Goal: Task Accomplishment & Management: Use online tool/utility

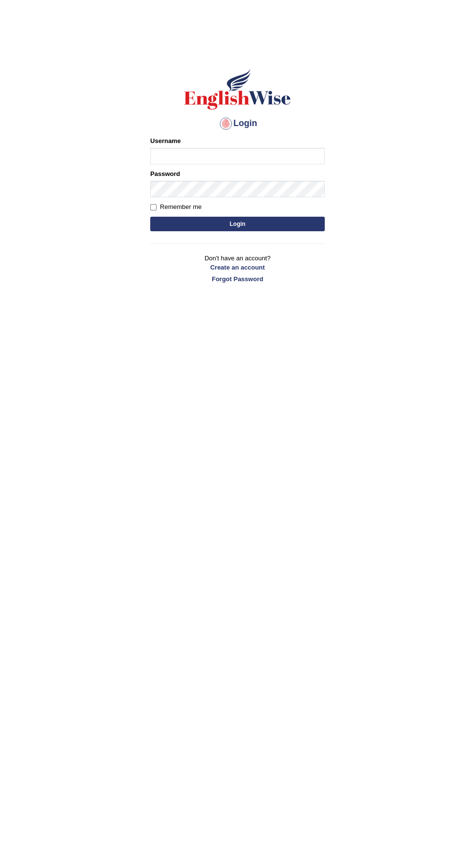
click at [281, 156] on input "Username" at bounding box center [237, 156] width 174 height 16
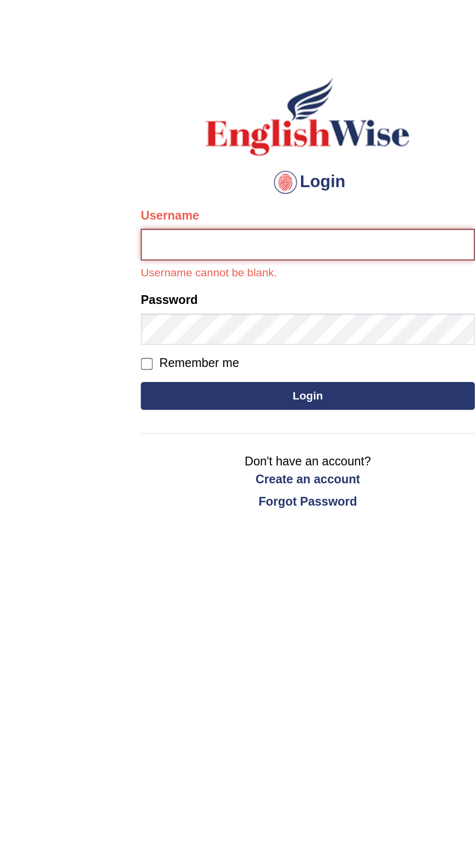
click at [170, 157] on input "Username" at bounding box center [237, 156] width 174 height 16
type input "Bps_1812"
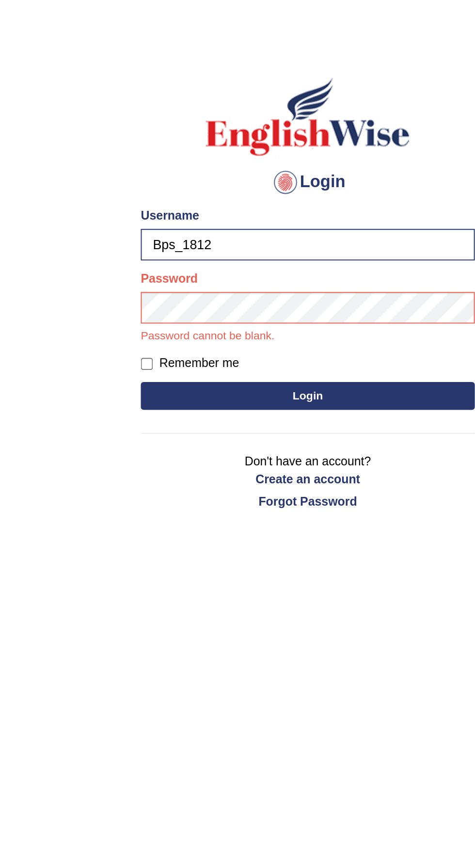
click at [301, 233] on button "Login" at bounding box center [237, 235] width 174 height 15
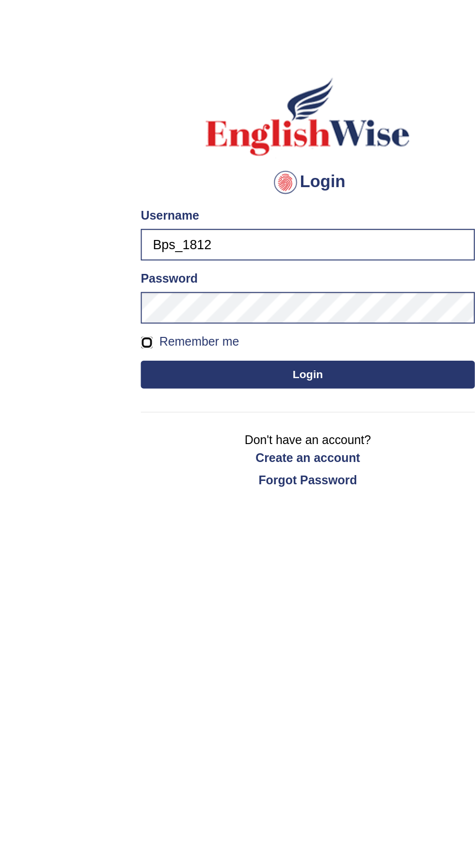
click at [154, 207] on input "Remember me" at bounding box center [153, 207] width 6 height 6
checkbox input "true"
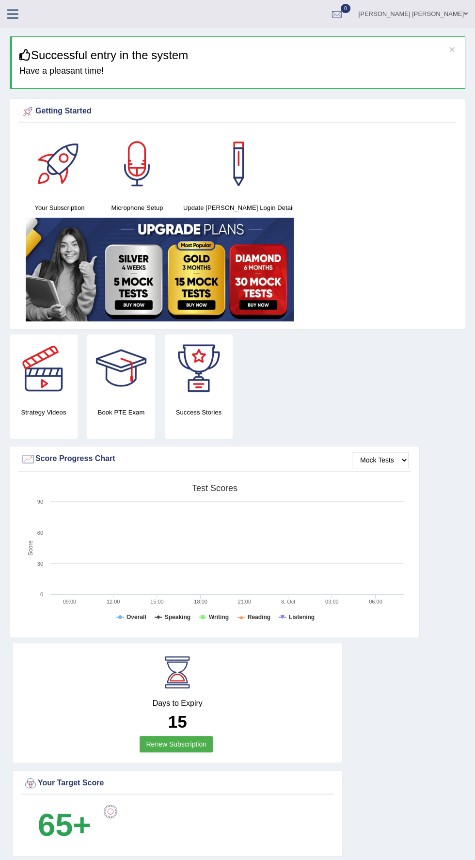
click at [13, 12] on icon at bounding box center [12, 14] width 11 height 13
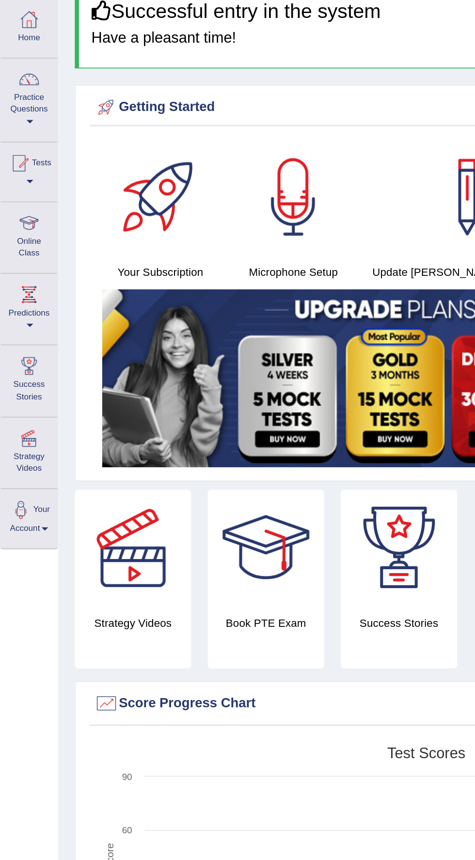
click at [17, 119] on span at bounding box center [18, 120] width 4 height 2
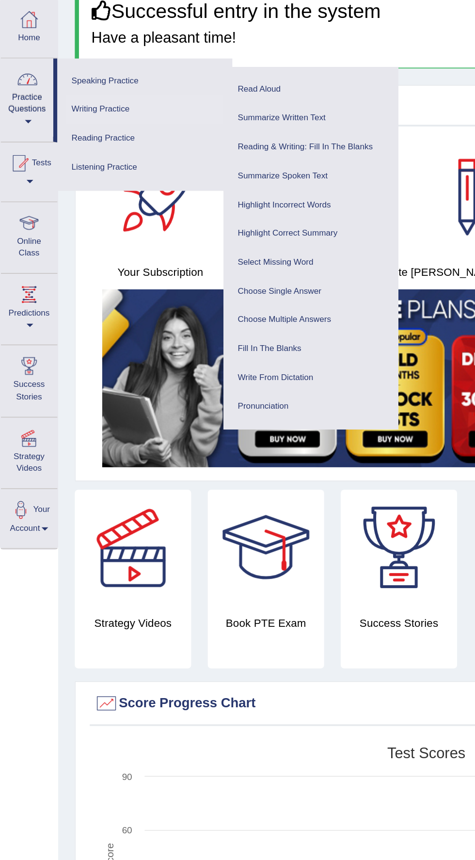
click at [88, 105] on link "Writing Practice" at bounding box center [84, 112] width 92 height 17
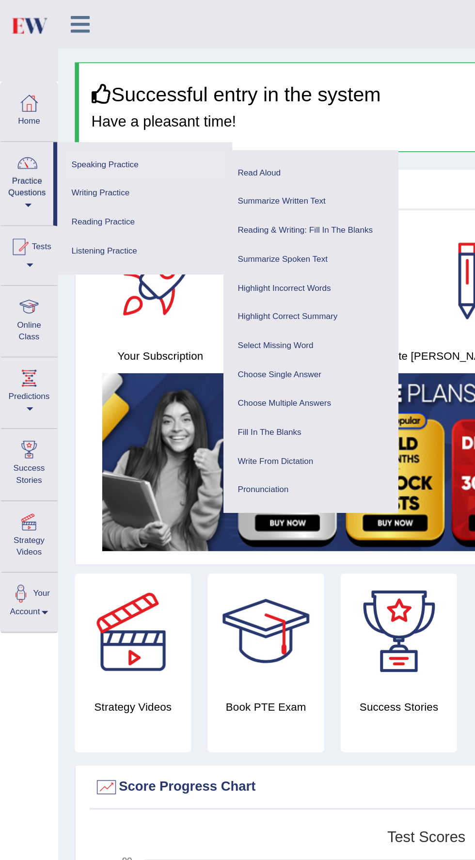
click at [79, 94] on link "Speaking Practice" at bounding box center [84, 96] width 92 height 17
click at [162, 96] on link "Read Aloud" at bounding box center [181, 101] width 92 height 17
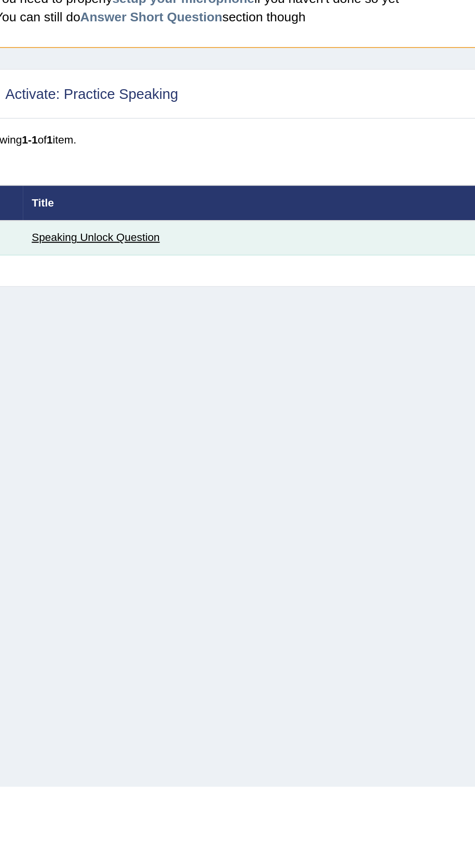
click at [93, 213] on link "Speaking Unlock Question" at bounding box center [71, 214] width 63 height 6
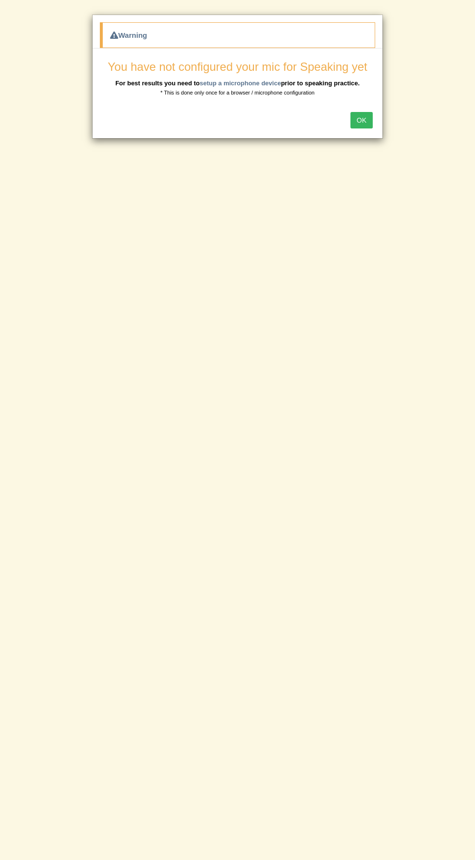
click at [361, 121] on button "OK" at bounding box center [361, 120] width 22 height 16
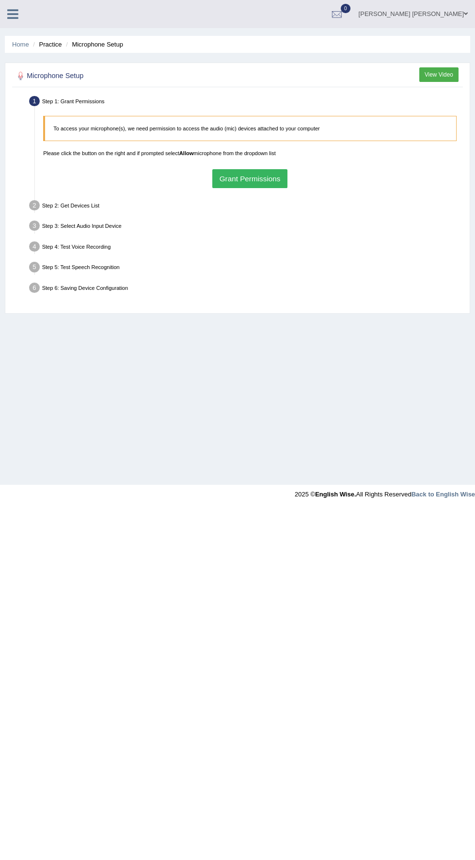
click at [258, 178] on button "Grant Permissions" at bounding box center [249, 178] width 75 height 19
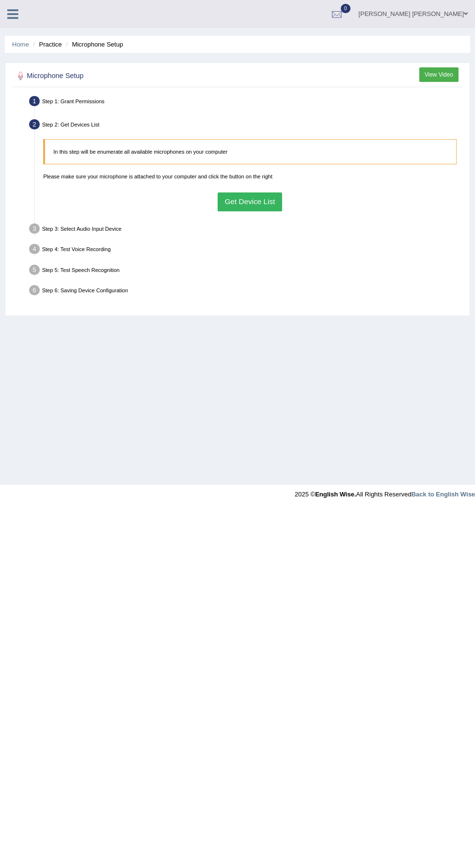
click at [317, 196] on div "In this step will be enumerate all available microphones on your computer Pleas…" at bounding box center [250, 175] width 422 height 81
click at [249, 204] on button "Get Device List" at bounding box center [250, 201] width 64 height 19
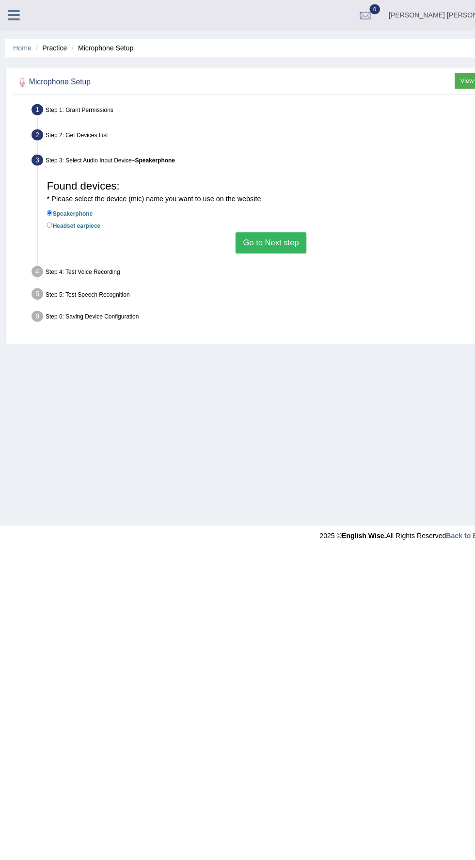
click at [256, 227] on button "Go to Next step" at bounding box center [249, 223] width 65 height 19
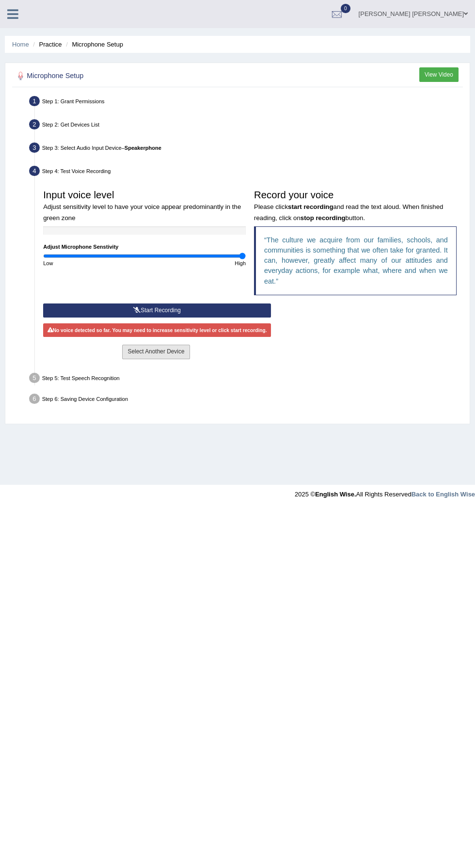
click at [167, 355] on button "Select Another Device" at bounding box center [155, 352] width 67 height 14
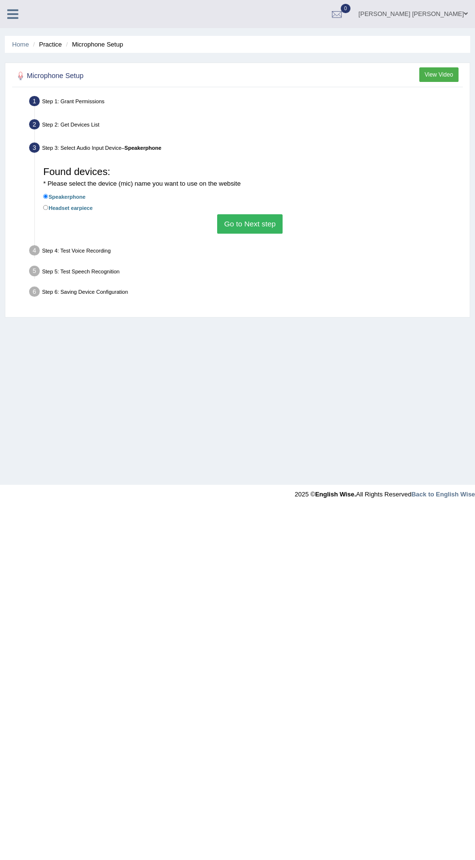
click at [258, 227] on button "Go to Next step" at bounding box center [249, 223] width 65 height 19
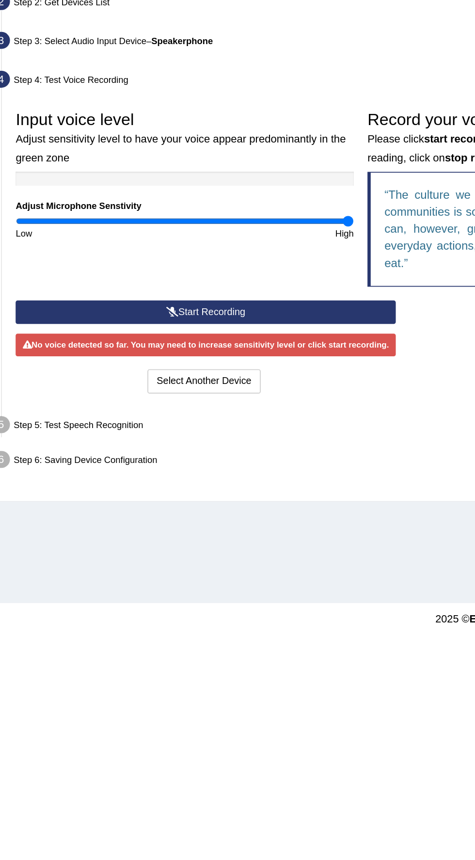
click at [150, 310] on button "Start Recording" at bounding box center [157, 310] width 228 height 14
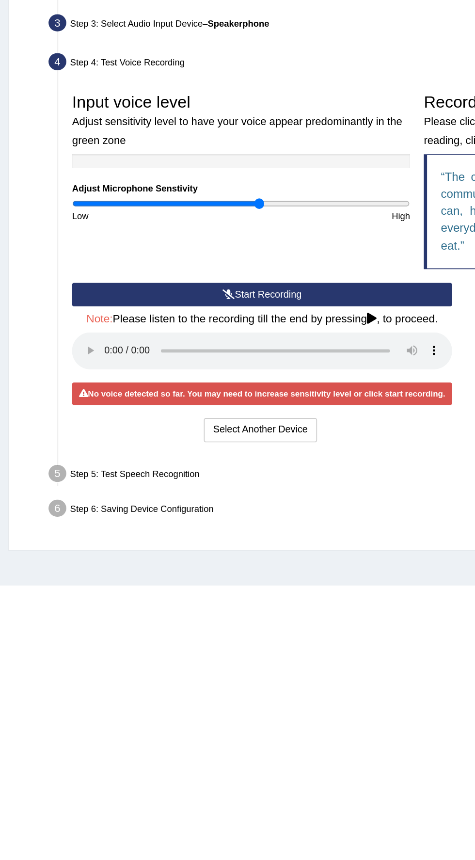
click at [158, 310] on button "Start Recording" at bounding box center [157, 310] width 228 height 14
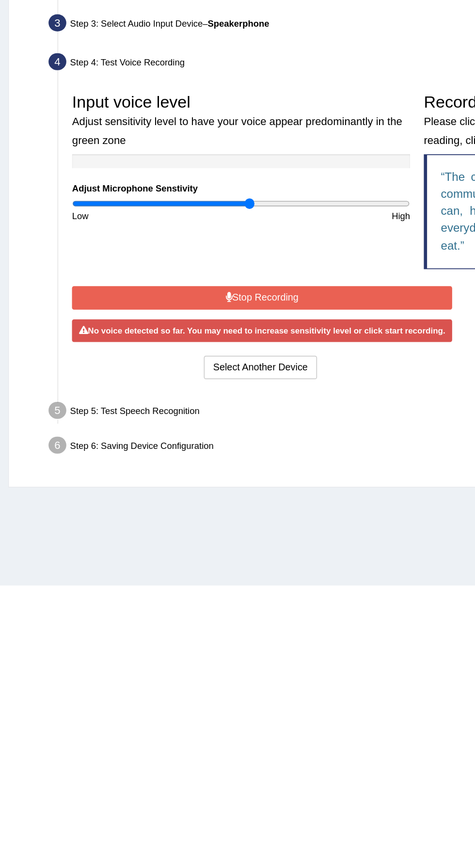
type input "1.06"
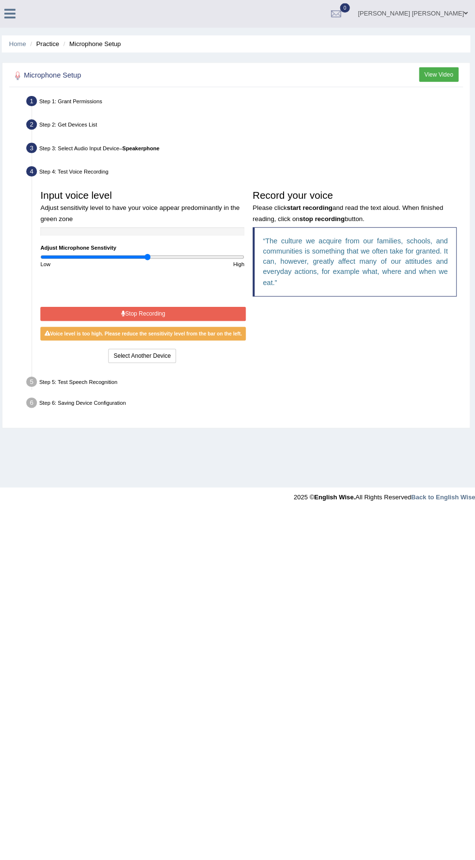
click at [185, 313] on button "Stop Recording" at bounding box center [145, 312] width 204 height 14
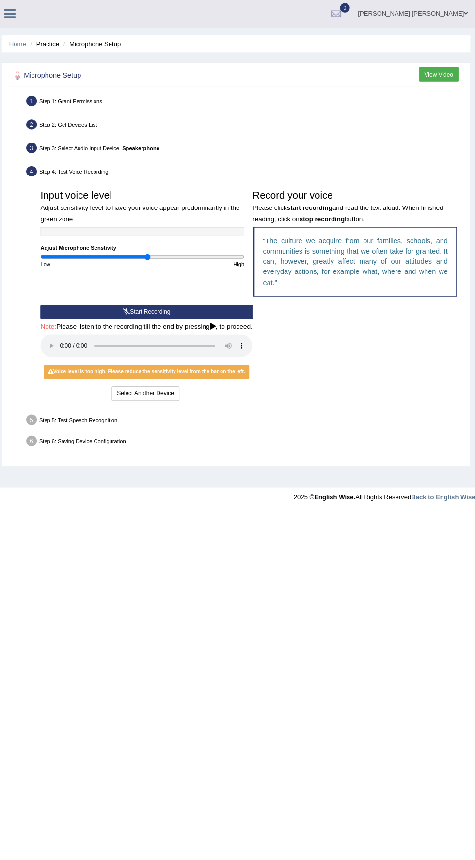
click at [50, 324] on span "Note:" at bounding box center [51, 324] width 16 height 7
click at [140, 324] on h4 "Note: Please listen to the recording till the end by pressing , to proceed." at bounding box center [148, 325] width 210 height 7
click at [144, 300] on div "Input voice level Adjust sensitivity level to have your voice appear predominan…" at bounding box center [250, 244] width 422 height 118
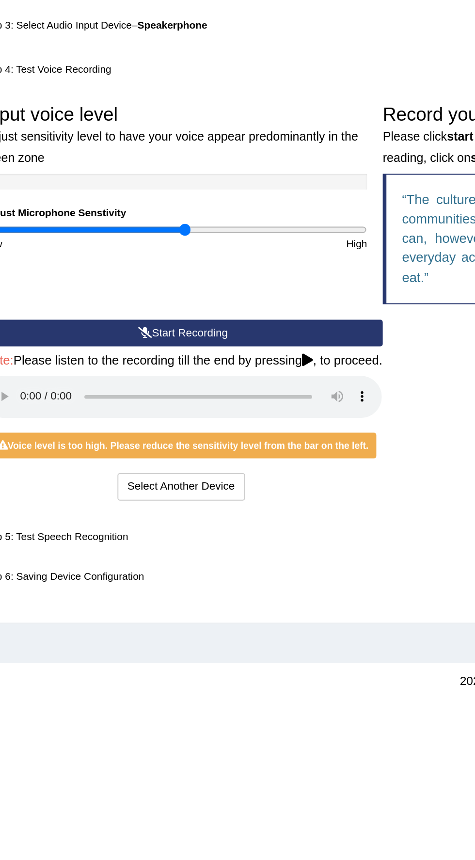
click at [145, 309] on button "Start Recording" at bounding box center [148, 310] width 210 height 14
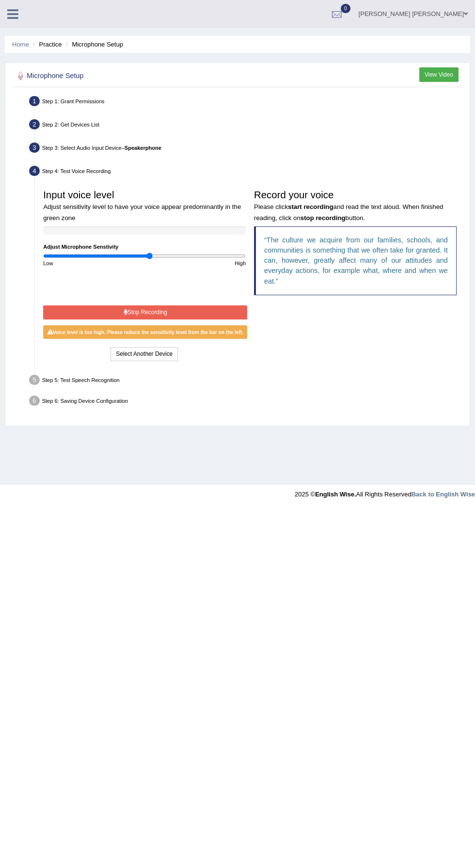
click at [124, 312] on icon at bounding box center [126, 312] width 4 height 6
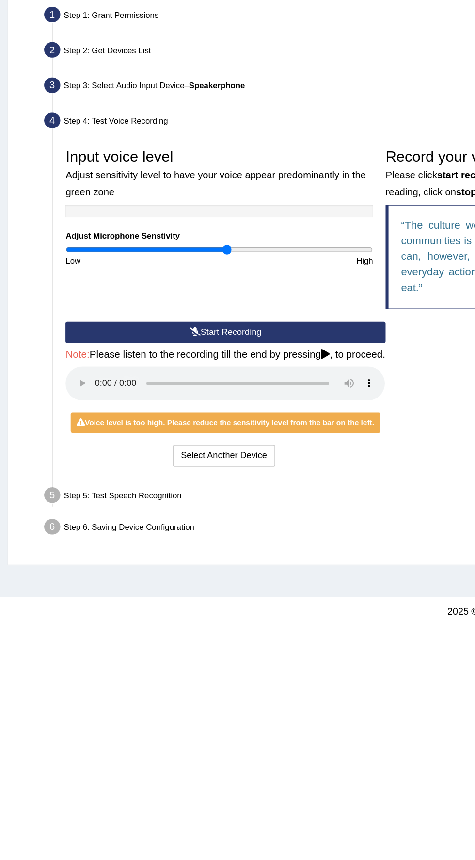
click at [181, 522] on body "Toggle navigation Home Practice Questions Speaking Practice Read Aloud Repeat S…" at bounding box center [237, 430] width 475 height 860
click at [160, 414] on div "Step 5: Test Speech Recognition" at bounding box center [246, 419] width 440 height 18
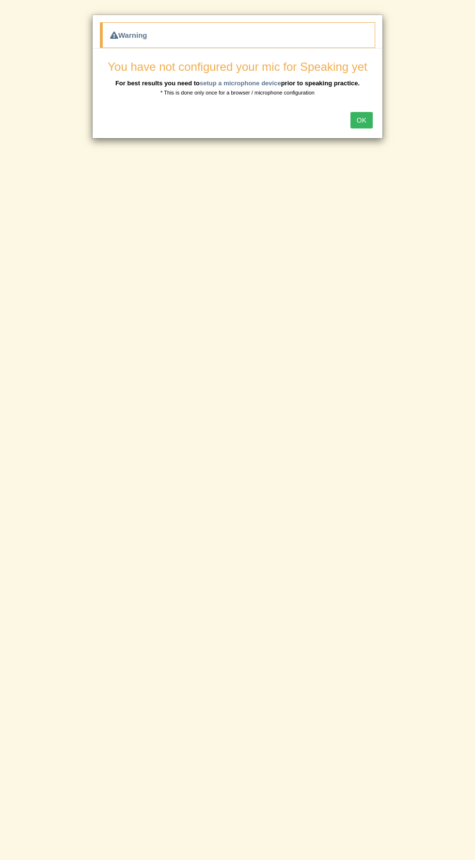
click at [364, 117] on button "OK" at bounding box center [361, 120] width 22 height 16
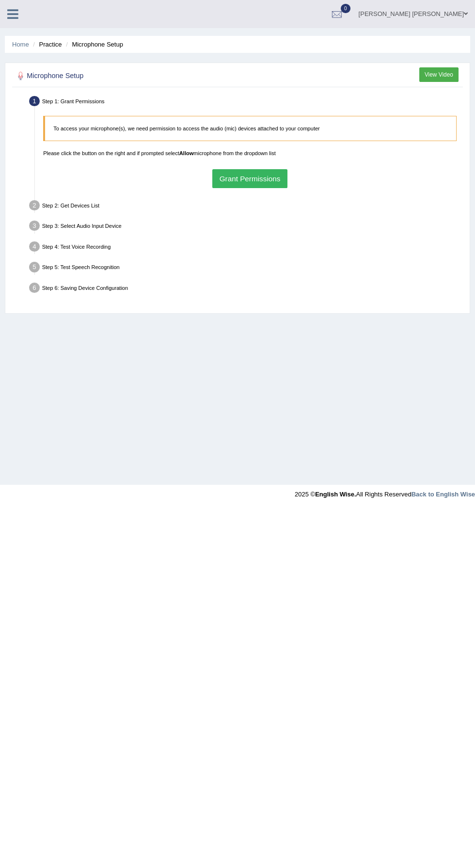
click at [267, 176] on button "Grant Permissions" at bounding box center [249, 178] width 75 height 19
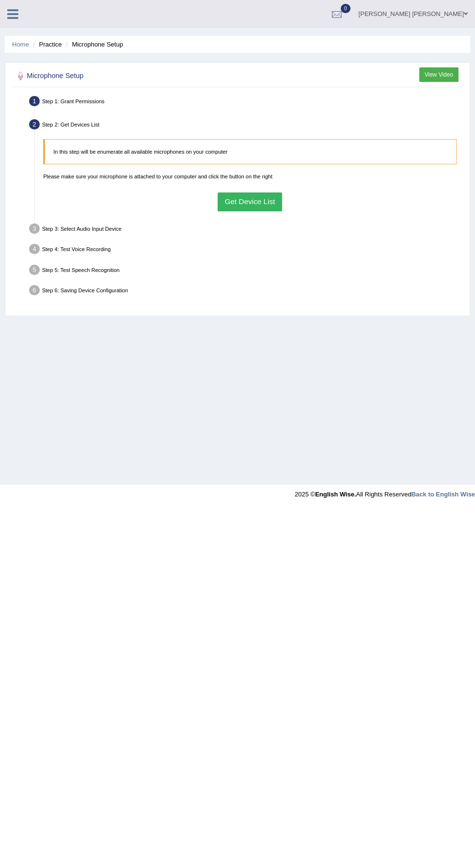
click at [256, 202] on button "Get Device List" at bounding box center [250, 201] width 64 height 19
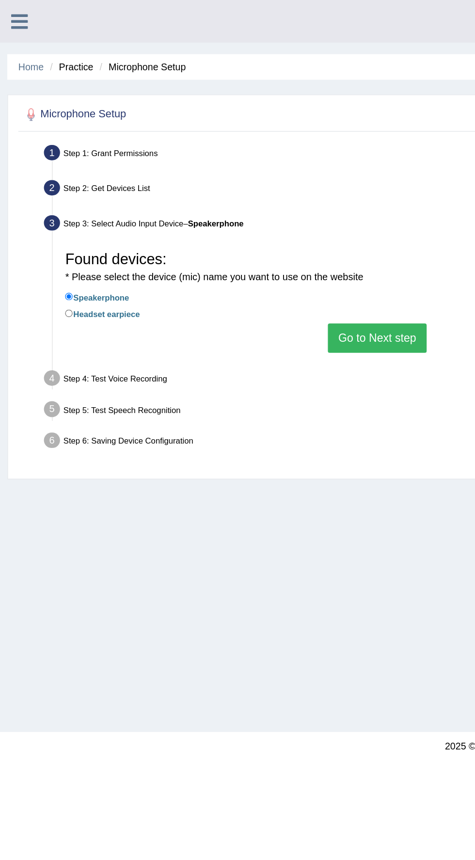
click at [258, 227] on button "Go to Next step" at bounding box center [249, 223] width 65 height 19
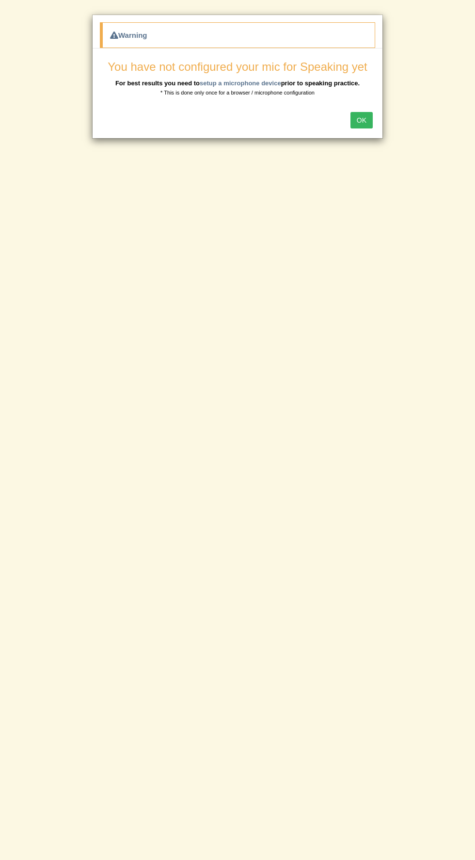
click at [362, 119] on button "OK" at bounding box center [361, 120] width 22 height 16
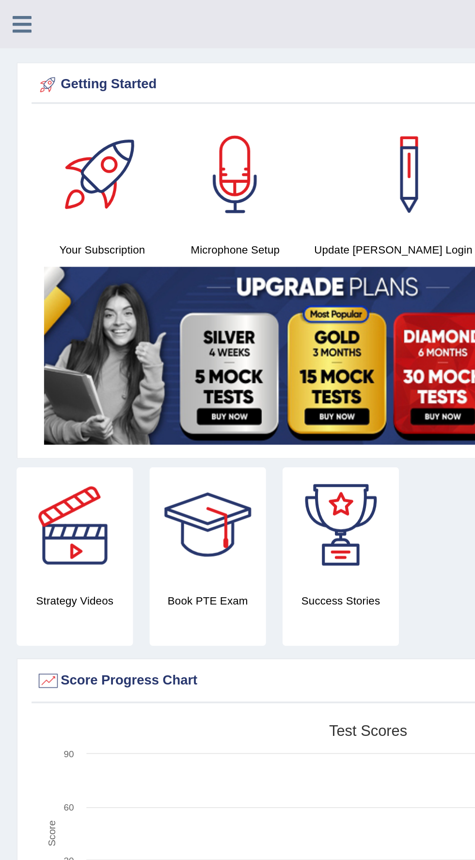
click at [14, 15] on icon at bounding box center [12, 14] width 11 height 13
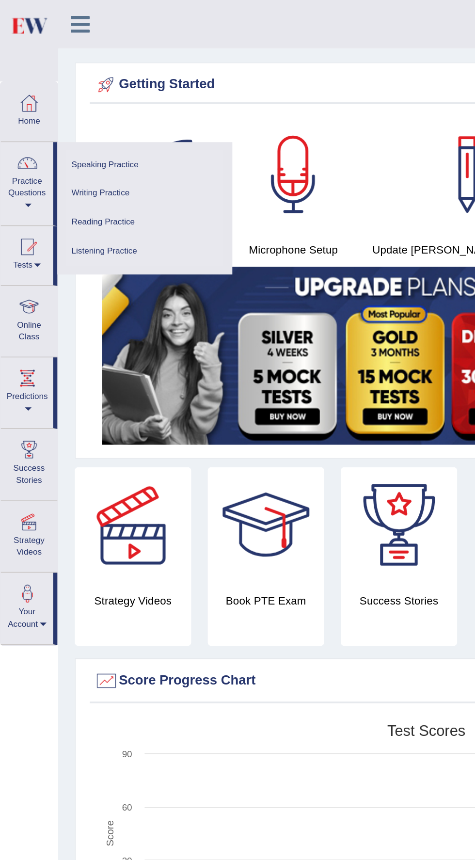
click at [74, 95] on link "Speaking Practice" at bounding box center [84, 96] width 92 height 17
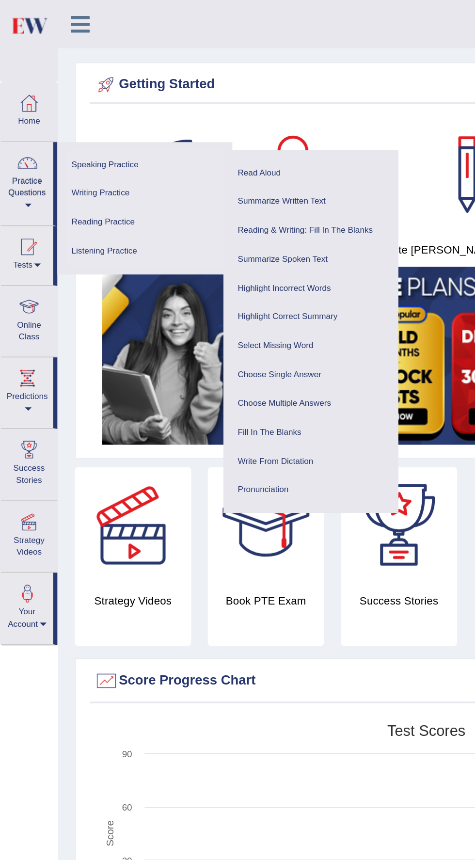
click at [52, 112] on link "Writing Practice" at bounding box center [84, 112] width 92 height 17
click at [56, 131] on link "Reading Practice" at bounding box center [84, 129] width 92 height 17
click at [59, 146] on link "Listening Practice" at bounding box center [84, 146] width 92 height 17
click at [67, 93] on link "Speaking Practice" at bounding box center [84, 96] width 92 height 17
click at [22, 154] on span at bounding box center [22, 155] width 4 height 2
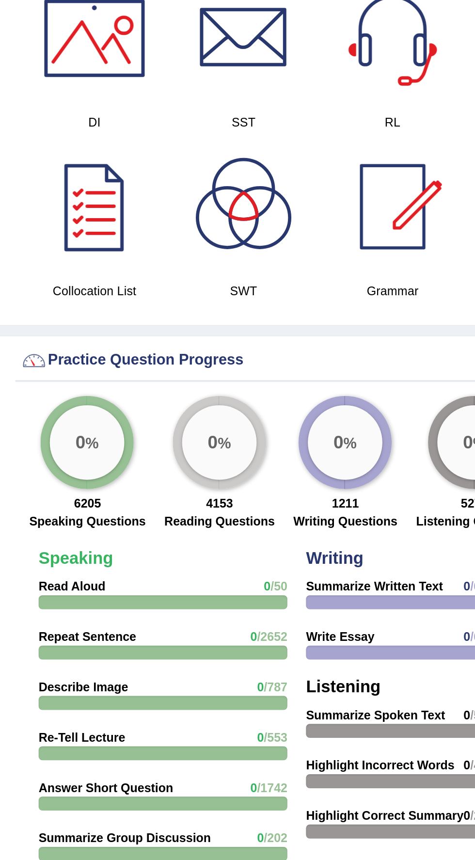
scroll to position [621, 0]
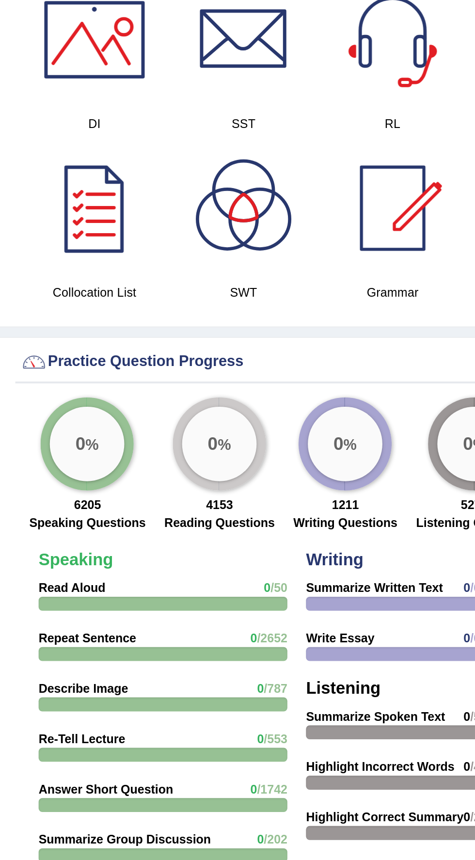
click at [81, 649] on div at bounding box center [237, 430] width 475 height 860
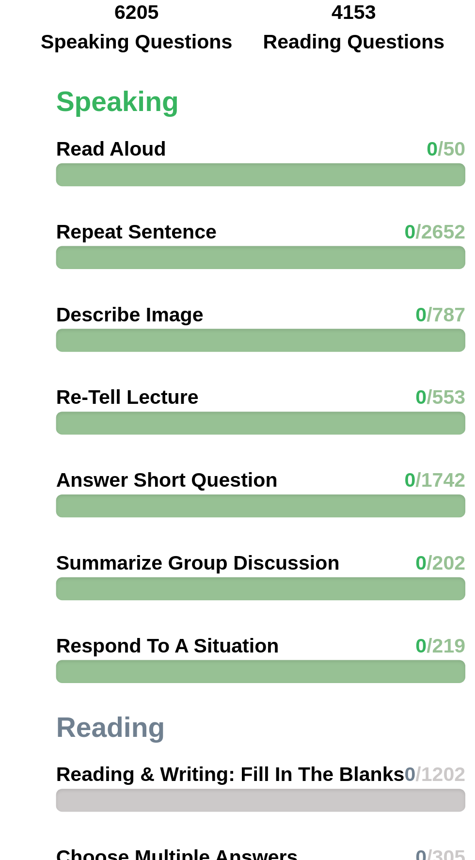
scroll to position [843, 0]
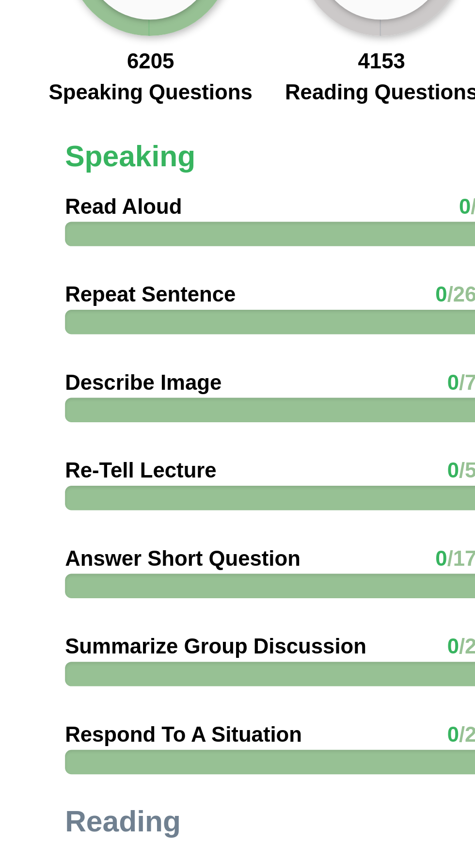
click at [76, 428] on div at bounding box center [128, 431] width 129 height 7
click at [73, 420] on strong "Repeat Sentence" at bounding box center [89, 423] width 51 height 7
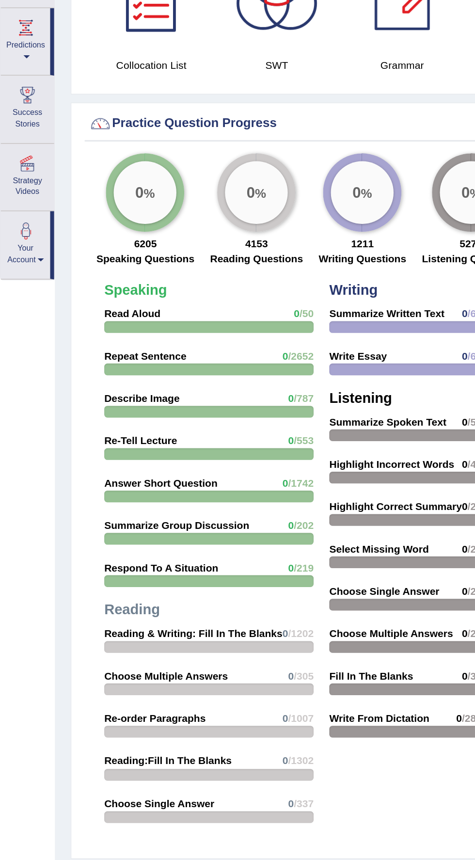
click at [84, 324] on big "0" at bounding box center [86, 322] width 5 height 11
click at [65, 319] on div "0 %" at bounding box center [89, 322] width 48 height 48
click at [87, 322] on big "0" at bounding box center [86, 322] width 5 height 11
click at [84, 322] on big "0" at bounding box center [86, 322] width 5 height 11
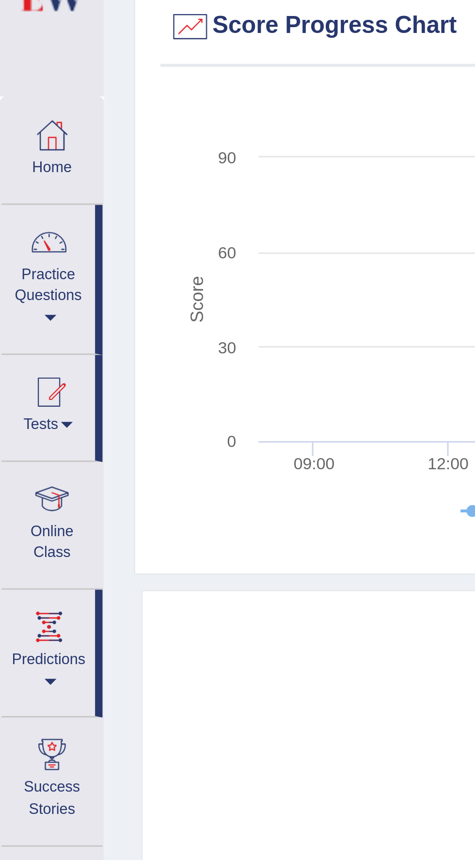
scroll to position [372, 0]
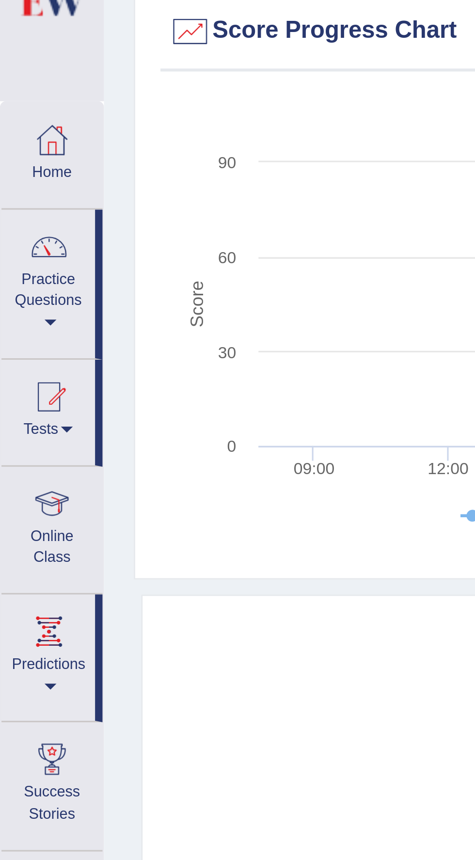
click at [13, 96] on div at bounding box center [16, 95] width 15 height 15
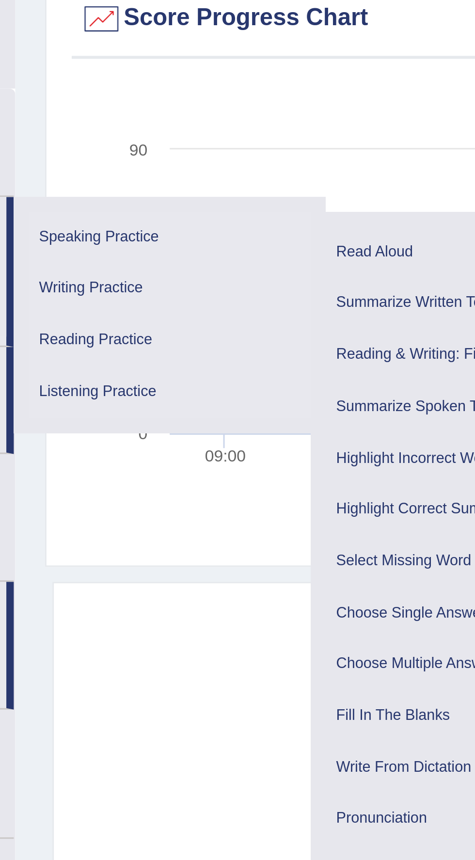
click at [53, 148] on link "Listening Practice" at bounding box center [84, 146] width 92 height 17
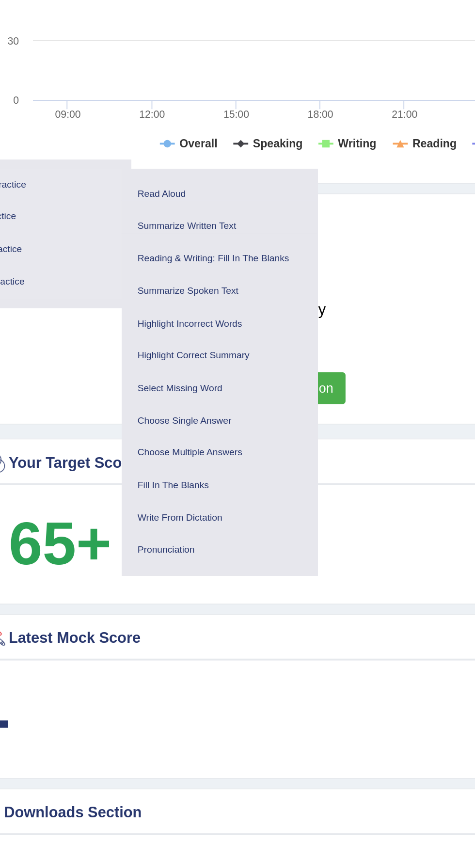
scroll to position [478, 0]
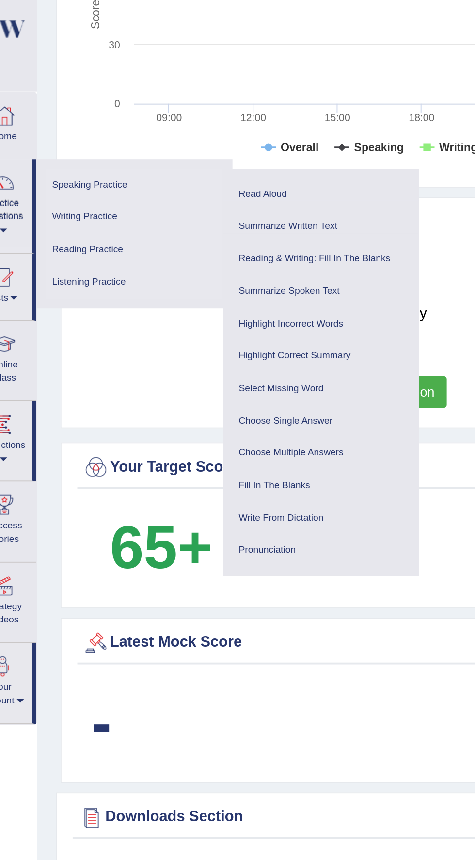
click at [97, 95] on link "Speaking Practice" at bounding box center [84, 96] width 92 height 17
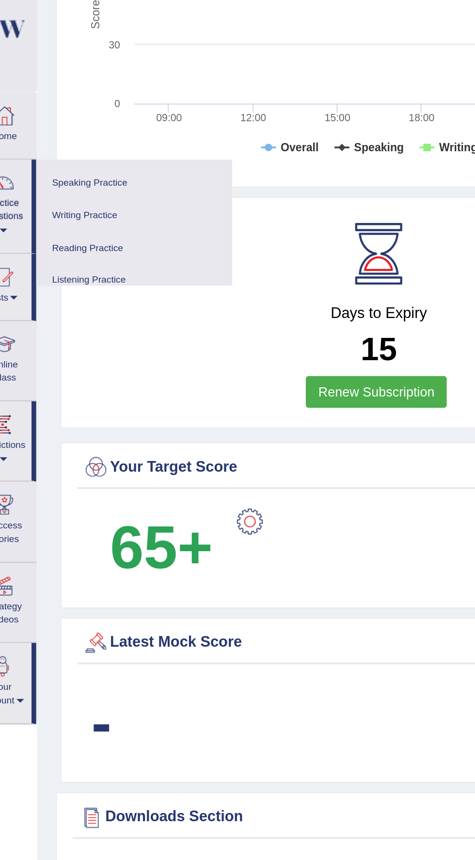
scroll to position [0, 0]
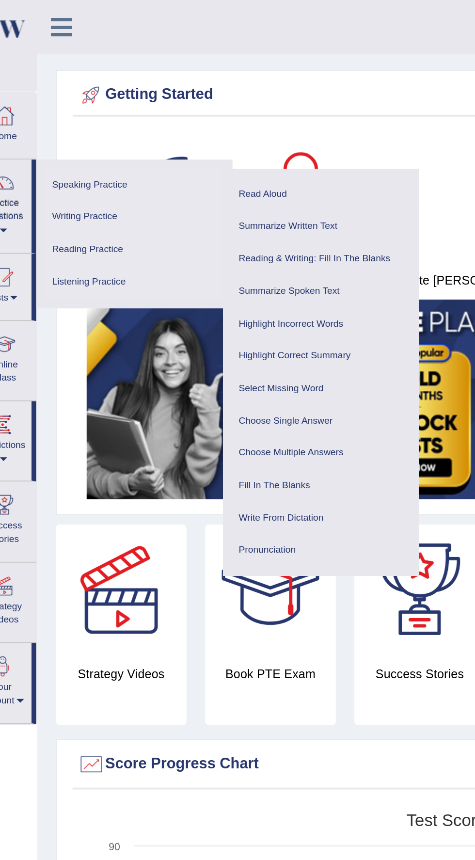
click at [106, 110] on link "Writing Practice" at bounding box center [84, 112] width 92 height 17
click at [94, 132] on link "Reading Practice" at bounding box center [84, 129] width 92 height 17
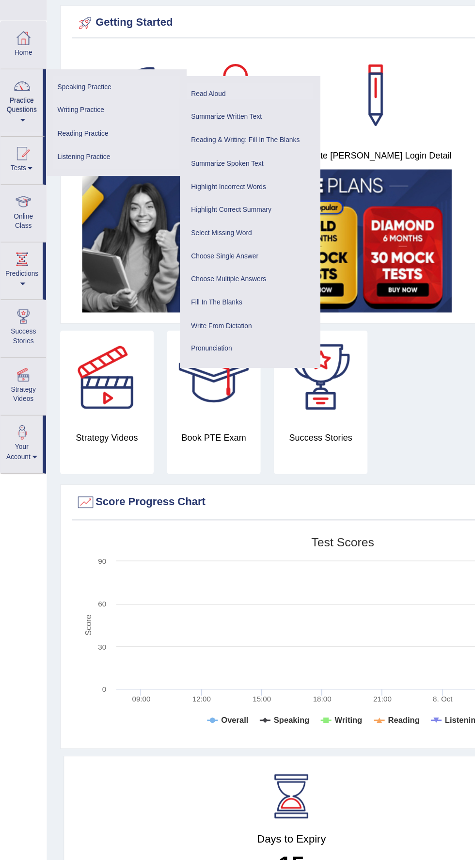
click at [149, 100] on link "Read Aloud" at bounding box center [181, 101] width 92 height 17
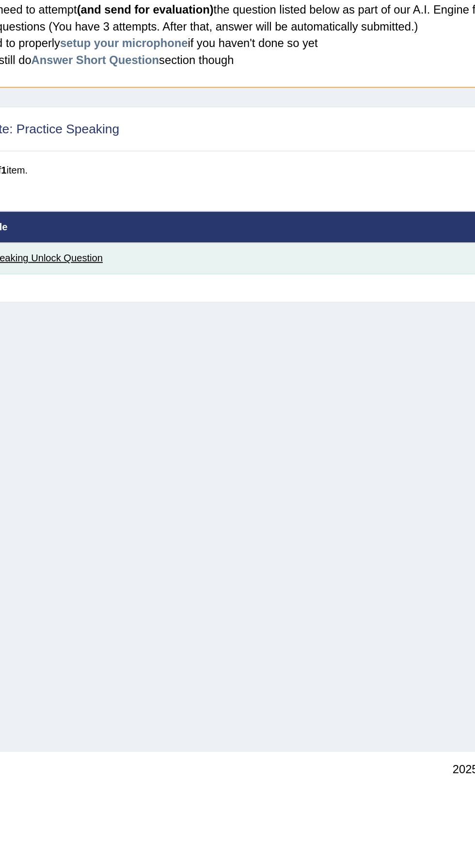
click at [70, 212] on link "Speaking Unlock Question" at bounding box center [71, 214] width 63 height 6
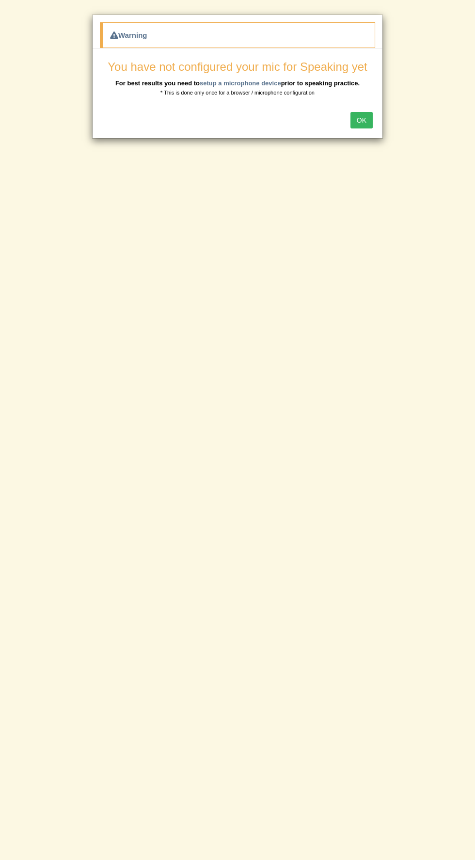
click at [362, 119] on button "OK" at bounding box center [361, 120] width 22 height 16
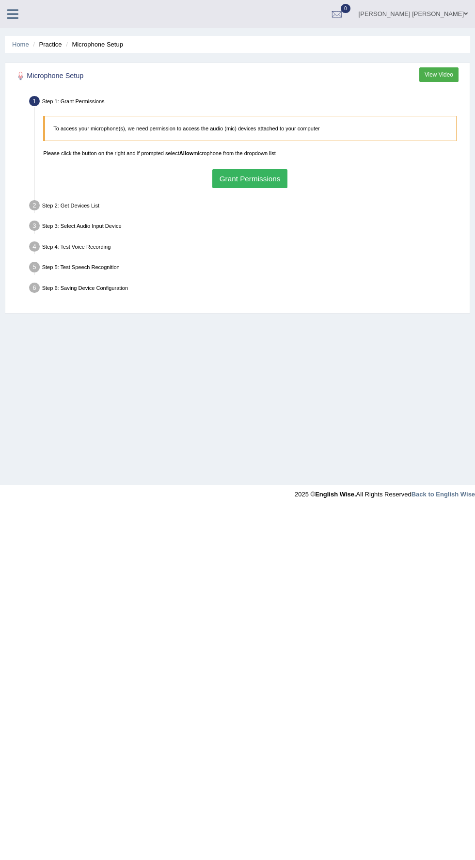
click at [15, 16] on icon at bounding box center [12, 14] width 11 height 13
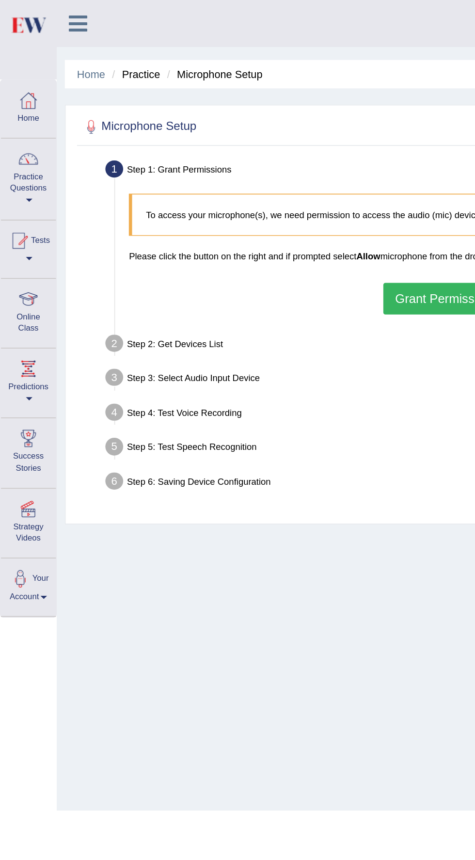
click at [16, 120] on span at bounding box center [18, 120] width 4 height 2
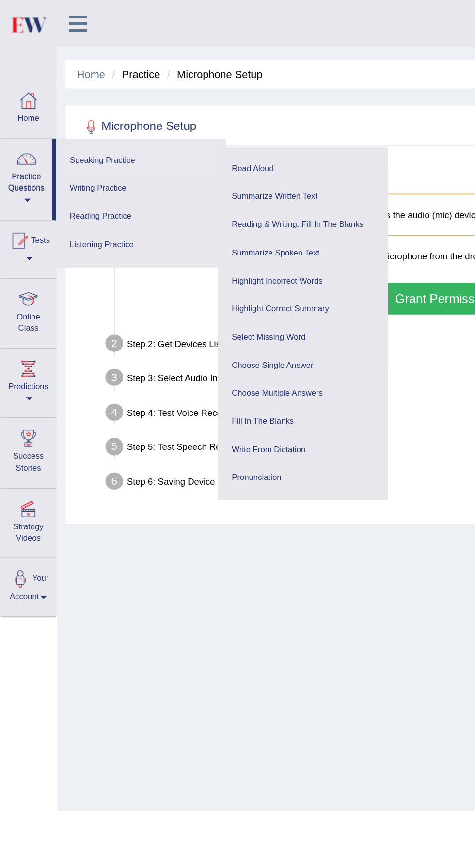
click at [51, 98] on link "Speaking Practice" at bounding box center [84, 96] width 92 height 17
click at [219, 419] on div "Home Practice Microphone Setup You have already completed the setup earlier wit…" at bounding box center [254, 242] width 441 height 485
click at [65, 397] on div "Home Practice Microphone Setup You have already completed the setup earlier wit…" at bounding box center [254, 242] width 441 height 485
click at [98, 402] on div "Home Practice Microphone Setup You have already completed the setup earlier wit…" at bounding box center [254, 242] width 441 height 485
click at [16, 120] on span at bounding box center [17, 120] width 4 height 2
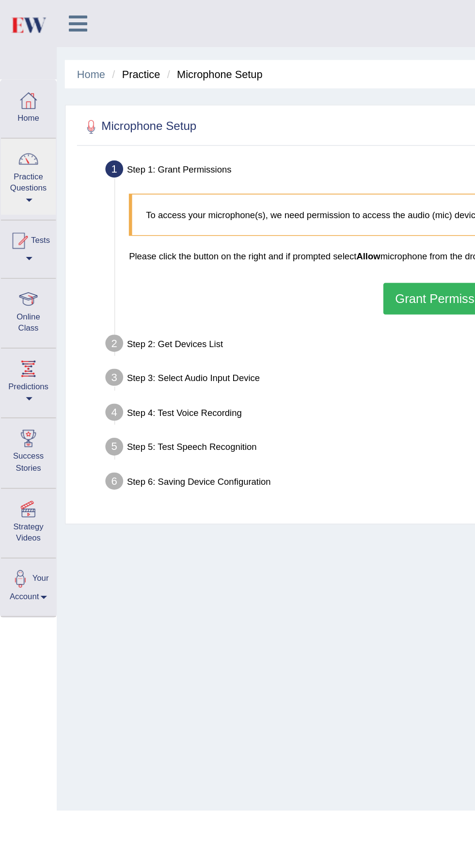
click at [15, 127] on div at bounding box center [237, 430] width 475 height 860
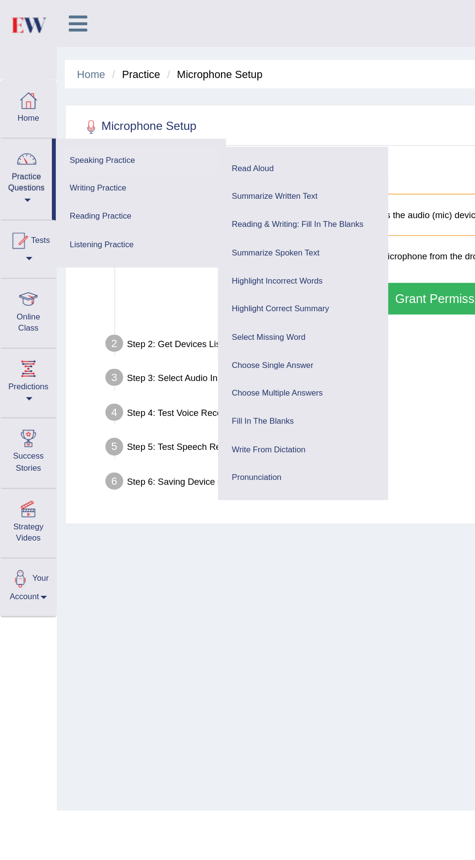
click at [62, 95] on link "Speaking Practice" at bounding box center [84, 96] width 92 height 17
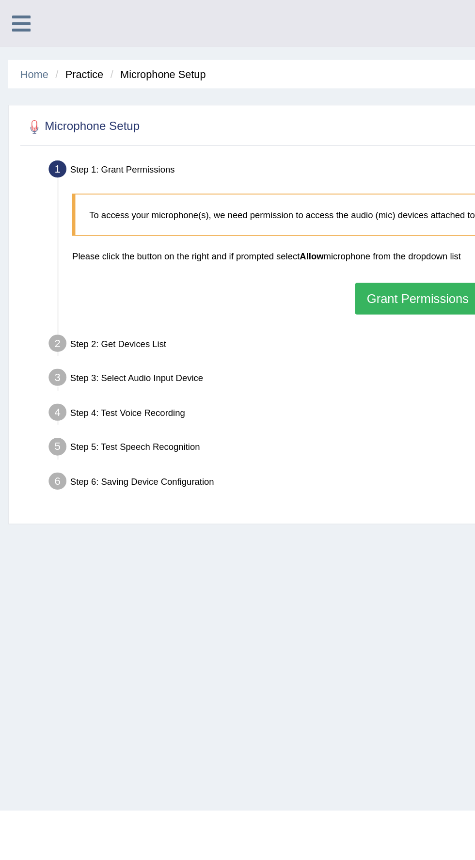
click at [234, 178] on button "Grant Permissions" at bounding box center [249, 178] width 75 height 19
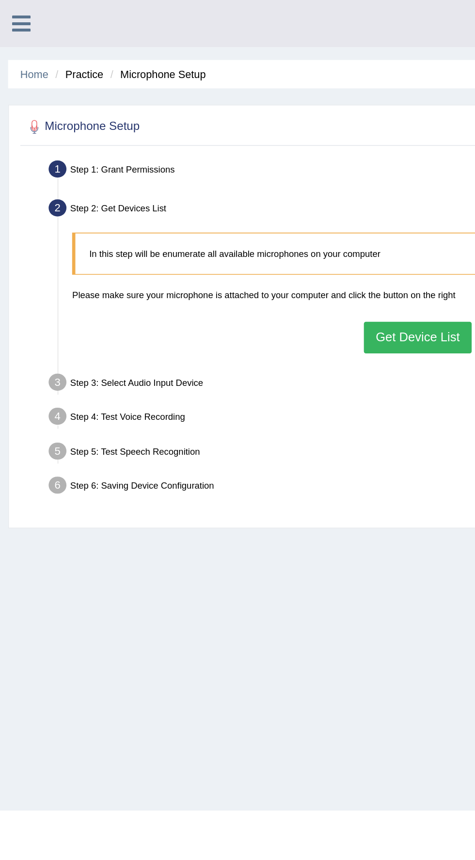
click at [257, 195] on button "Get Device List" at bounding box center [250, 201] width 64 height 19
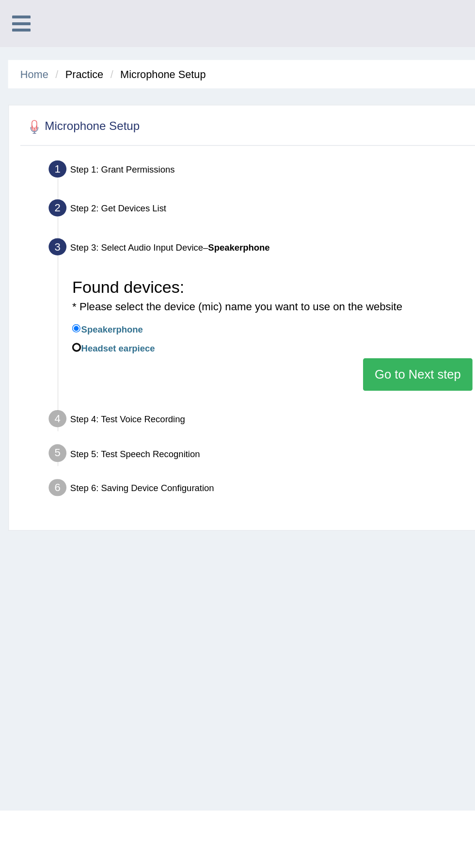
click at [47, 209] on input "Headset earpiece" at bounding box center [45, 207] width 5 height 5
radio input "true"
click at [257, 228] on button "Go to Next step" at bounding box center [249, 223] width 65 height 19
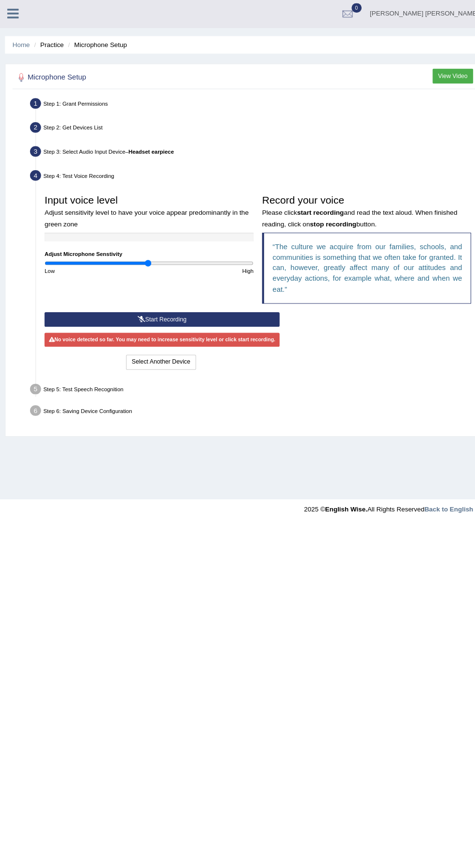
click at [163, 309] on button "Start Recording" at bounding box center [157, 310] width 228 height 14
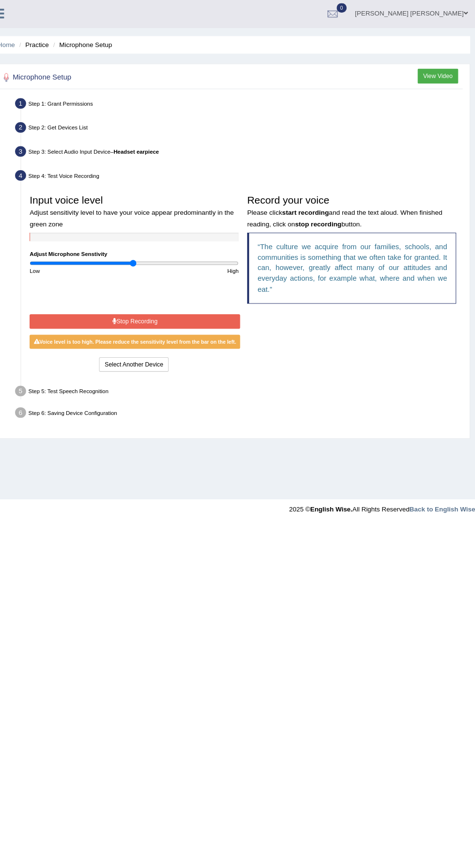
click at [135, 310] on button "Stop Recording" at bounding box center [145, 312] width 204 height 14
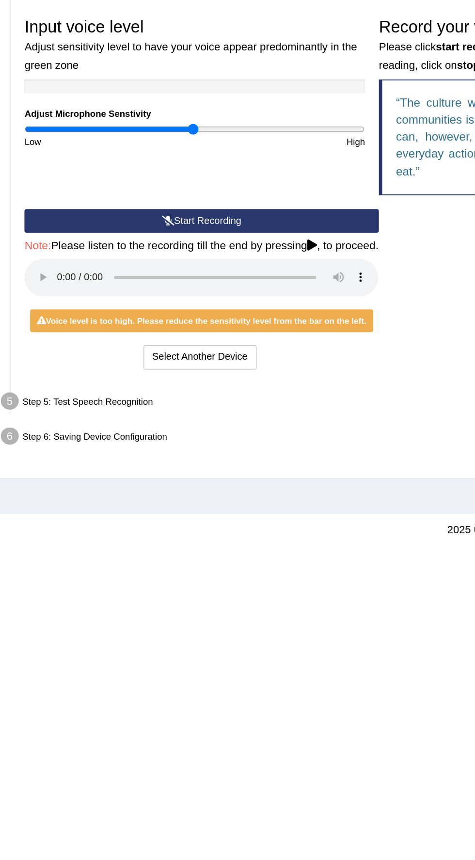
click at [64, 303] on button "Start Recording" at bounding box center [148, 310] width 210 height 14
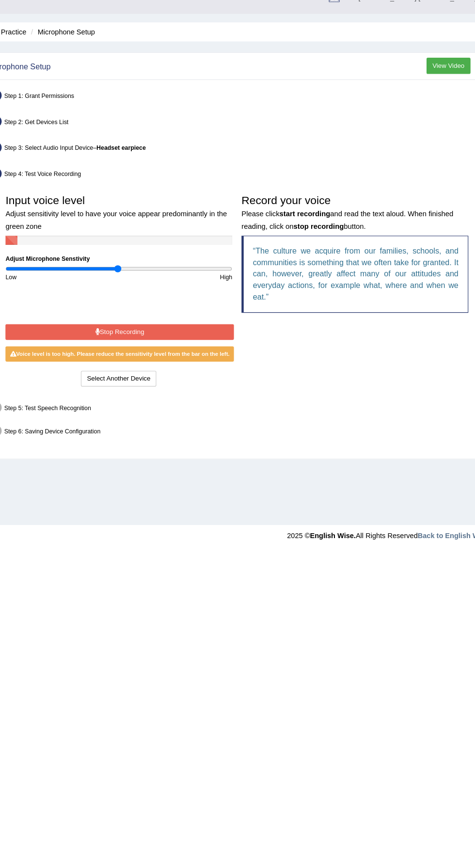
click at [58, 305] on button "Stop Recording" at bounding box center [145, 312] width 204 height 14
